Goal: Task Accomplishment & Management: Manage account settings

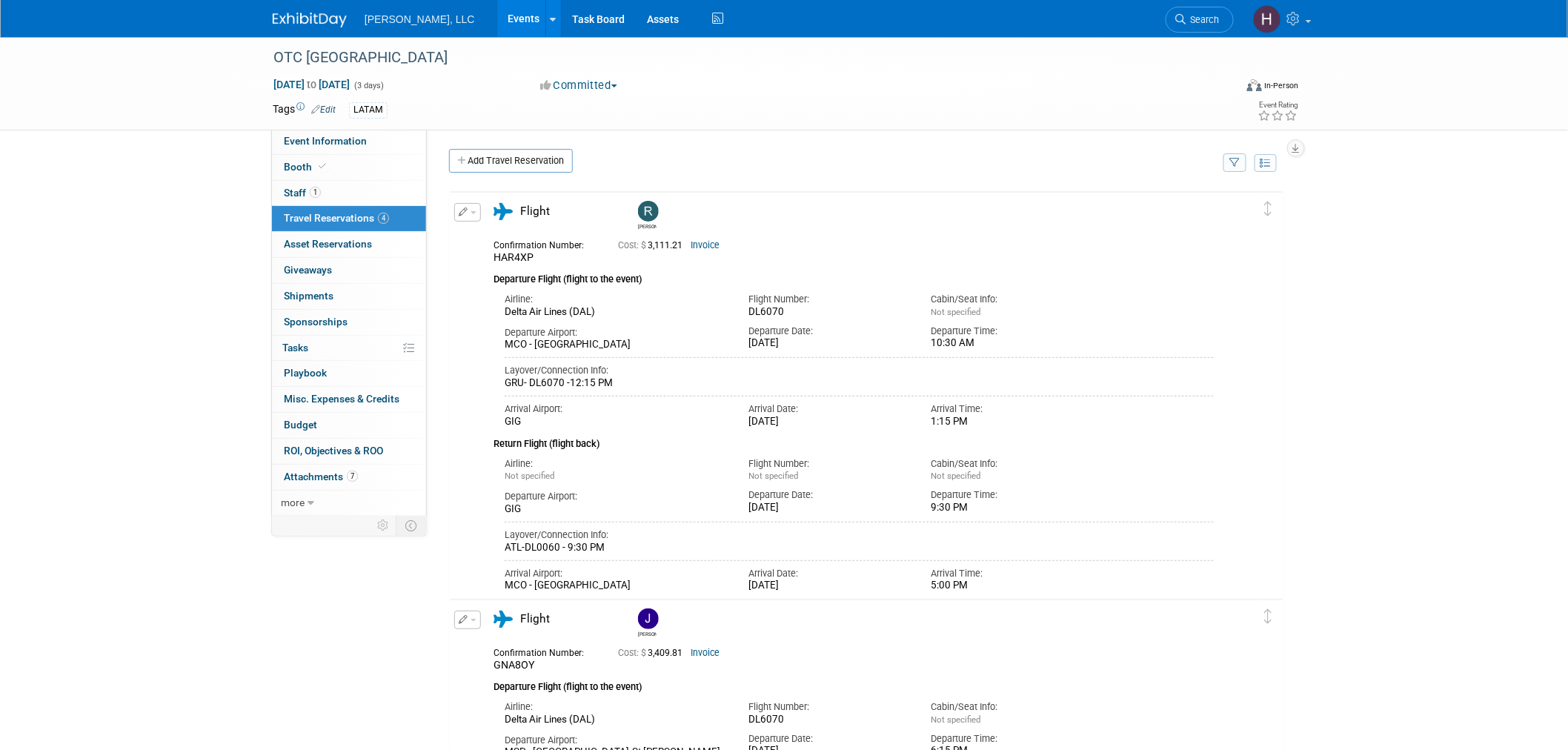
click at [497, 17] on link "Events" at bounding box center [523, 19] width 54 height 37
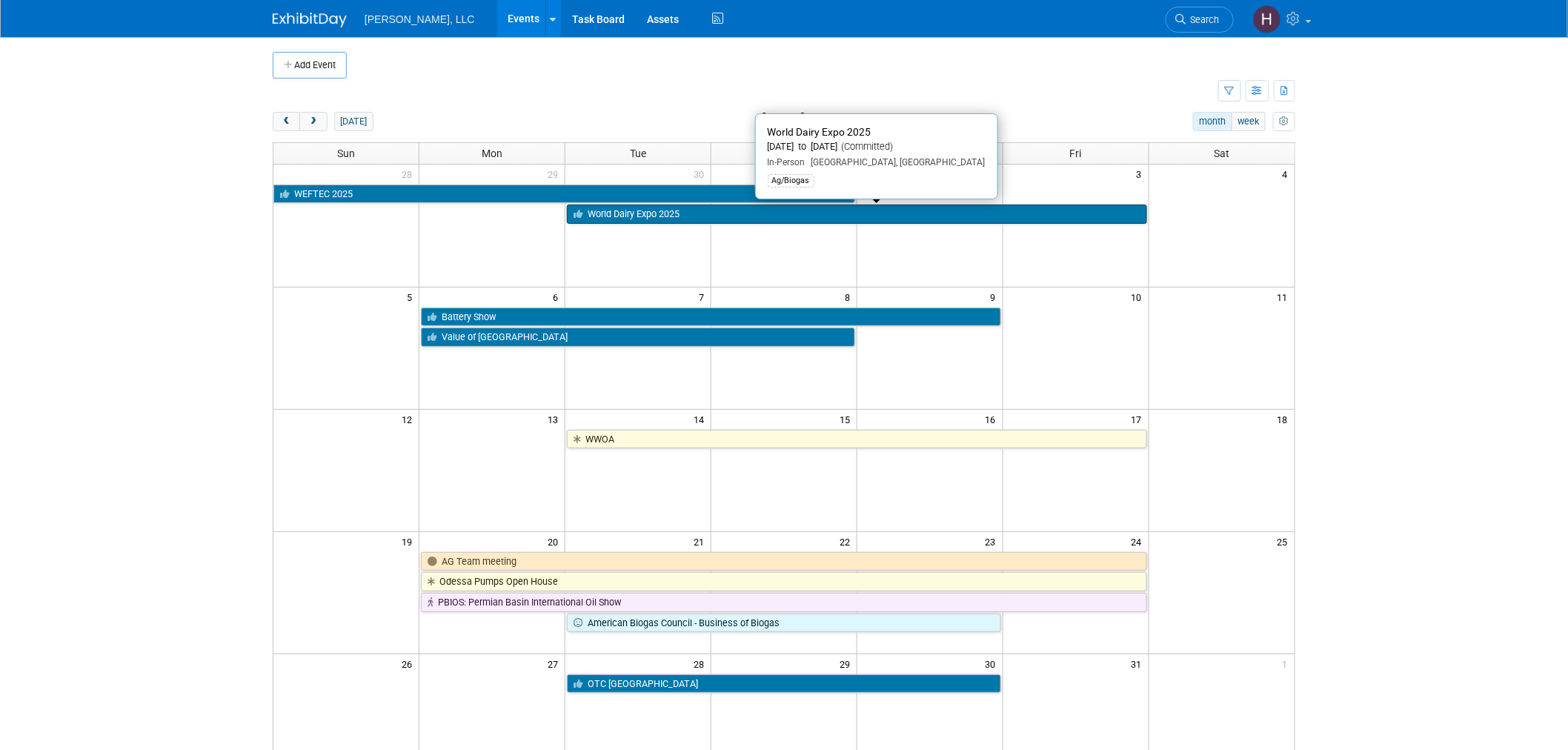
click at [582, 211] on icon at bounding box center [580, 214] width 14 height 10
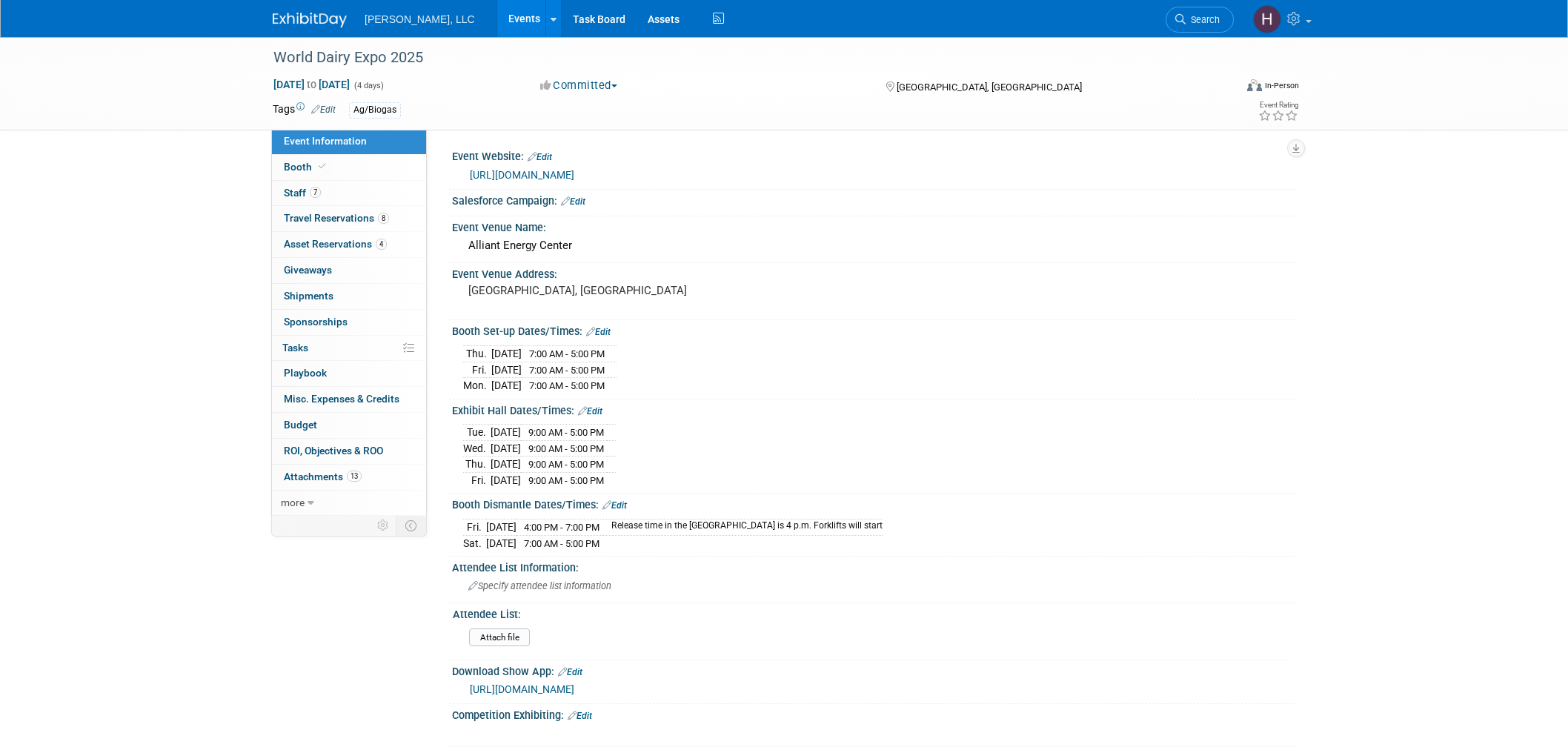
select select "Ag/Biogas"
click at [316, 227] on link "8 Travel Reservations 8" at bounding box center [349, 219] width 155 height 25
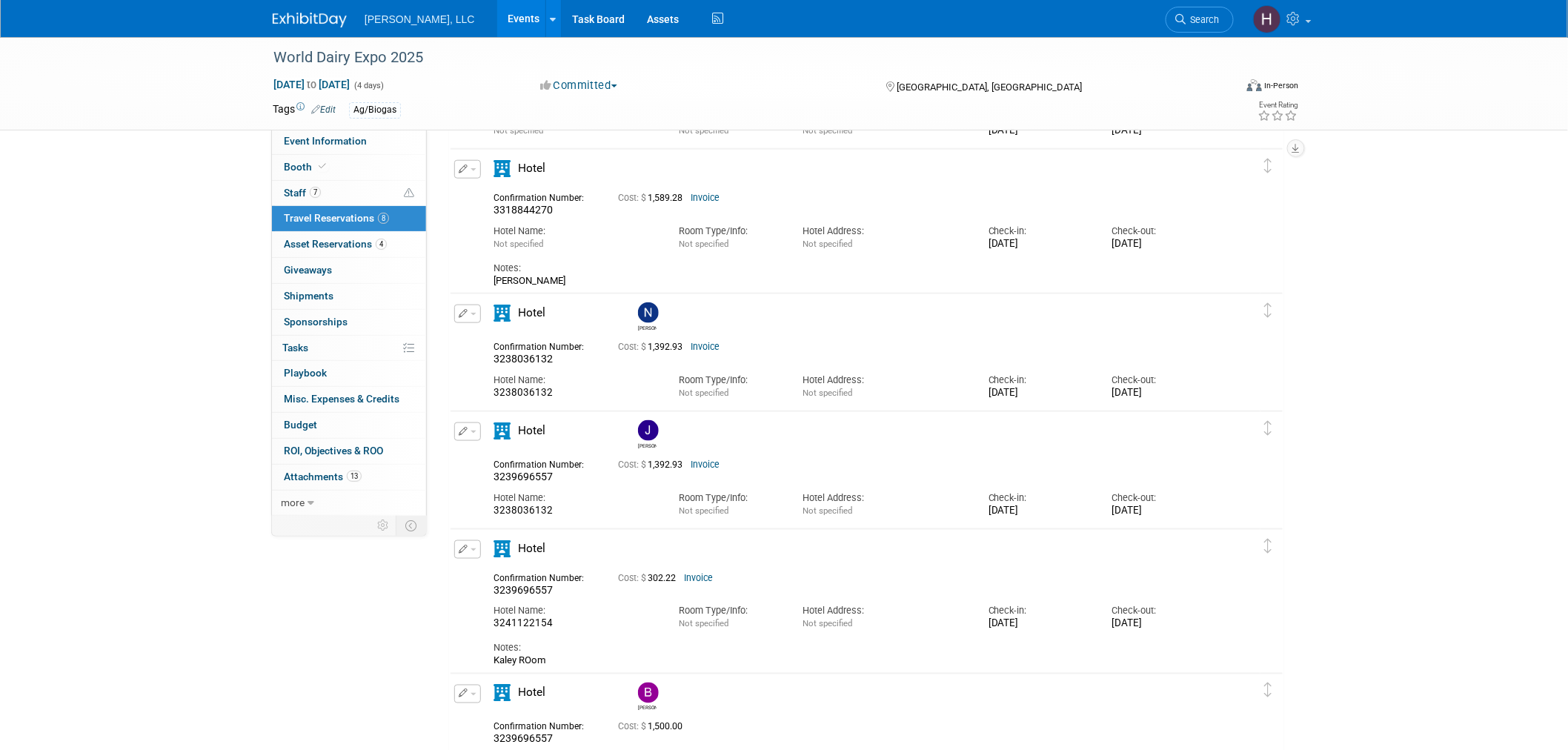
scroll to position [576, 0]
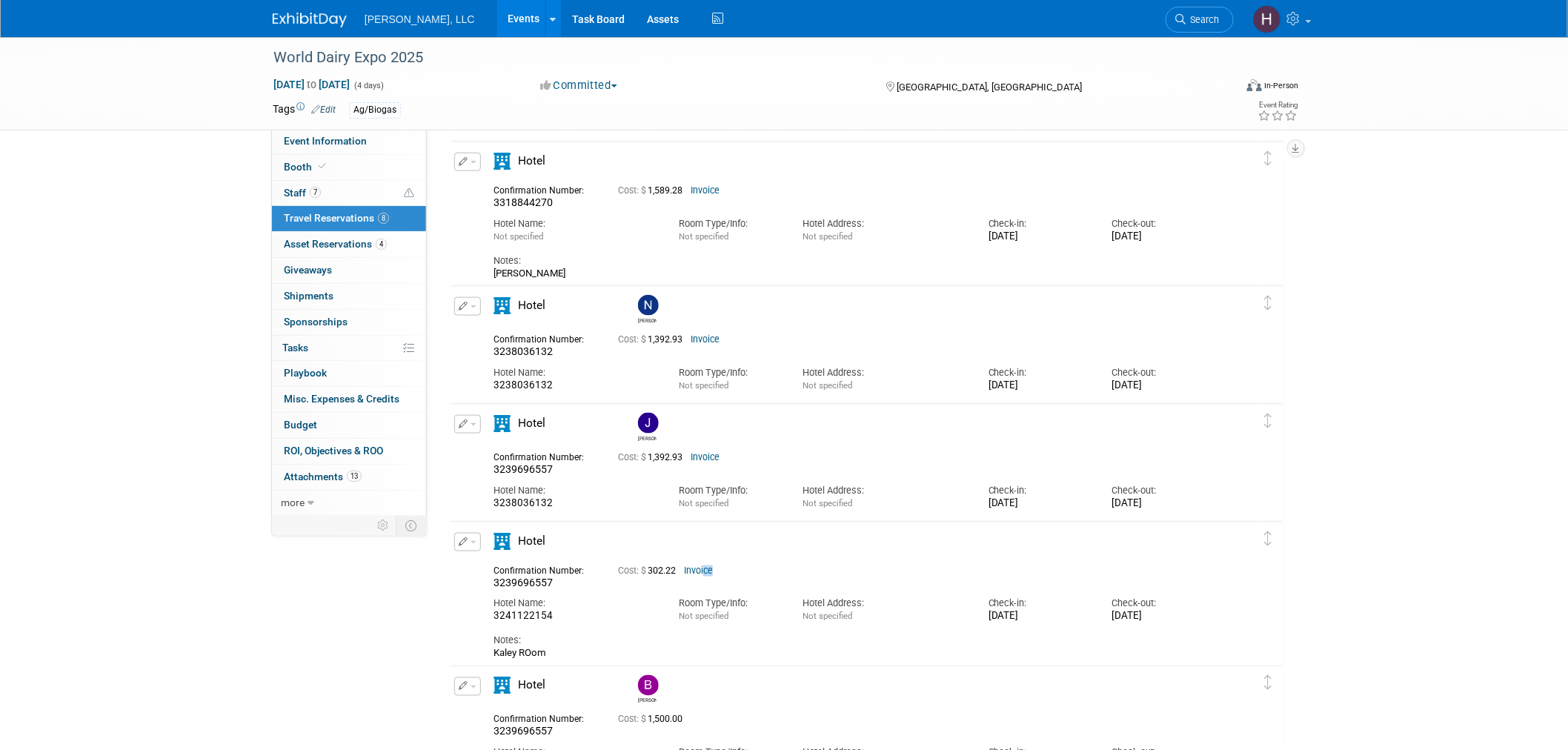
drag, startPoint x: 707, startPoint y: 568, endPoint x: 720, endPoint y: 567, distance: 13.0
click at [719, 567] on span "Invoice" at bounding box center [701, 570] width 35 height 11
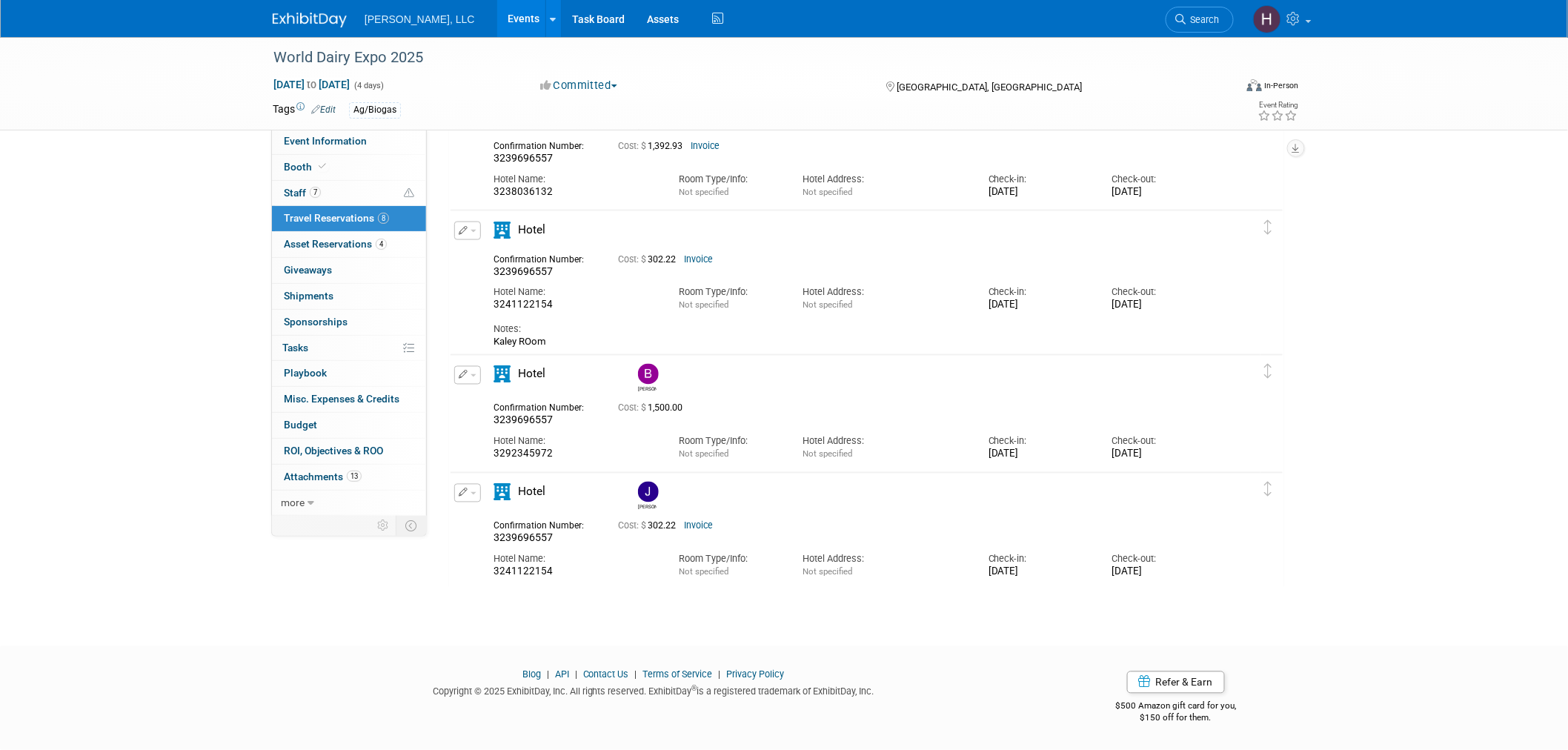
click at [791, 323] on div "Notes:" at bounding box center [853, 330] width 720 height 14
click at [700, 255] on link "Invoice" at bounding box center [698, 259] width 29 height 11
